Goal: Task Accomplishment & Management: Complete application form

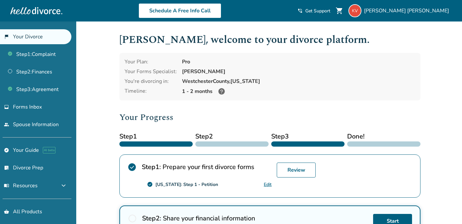
click at [268, 183] on link "Edit" at bounding box center [268, 184] width 8 height 6
click at [40, 38] on link "flag_2 Your Divorce" at bounding box center [35, 36] width 71 height 15
click at [35, 51] on link "Step 1 : Complaint" at bounding box center [35, 54] width 71 height 15
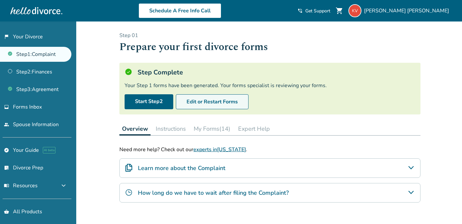
click at [192, 100] on button "Edit or Restart Forms" at bounding box center [212, 101] width 73 height 15
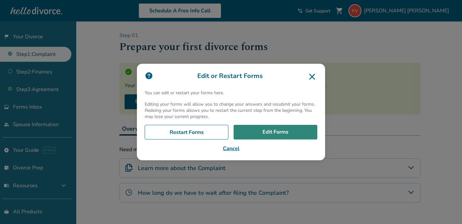
click at [258, 130] on link "Edit Forms" at bounding box center [276, 132] width 84 height 15
